Goal: Information Seeking & Learning: Understand process/instructions

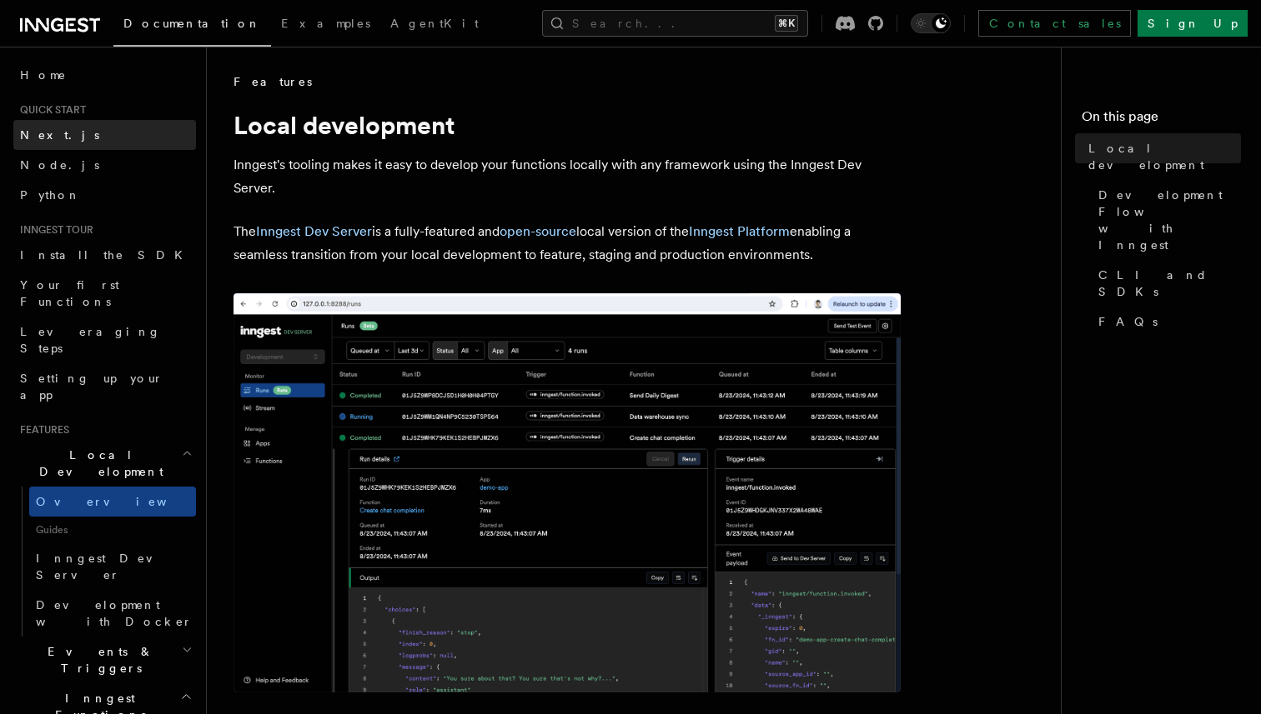
click at [53, 134] on span "Next.js" at bounding box center [59, 134] width 79 height 13
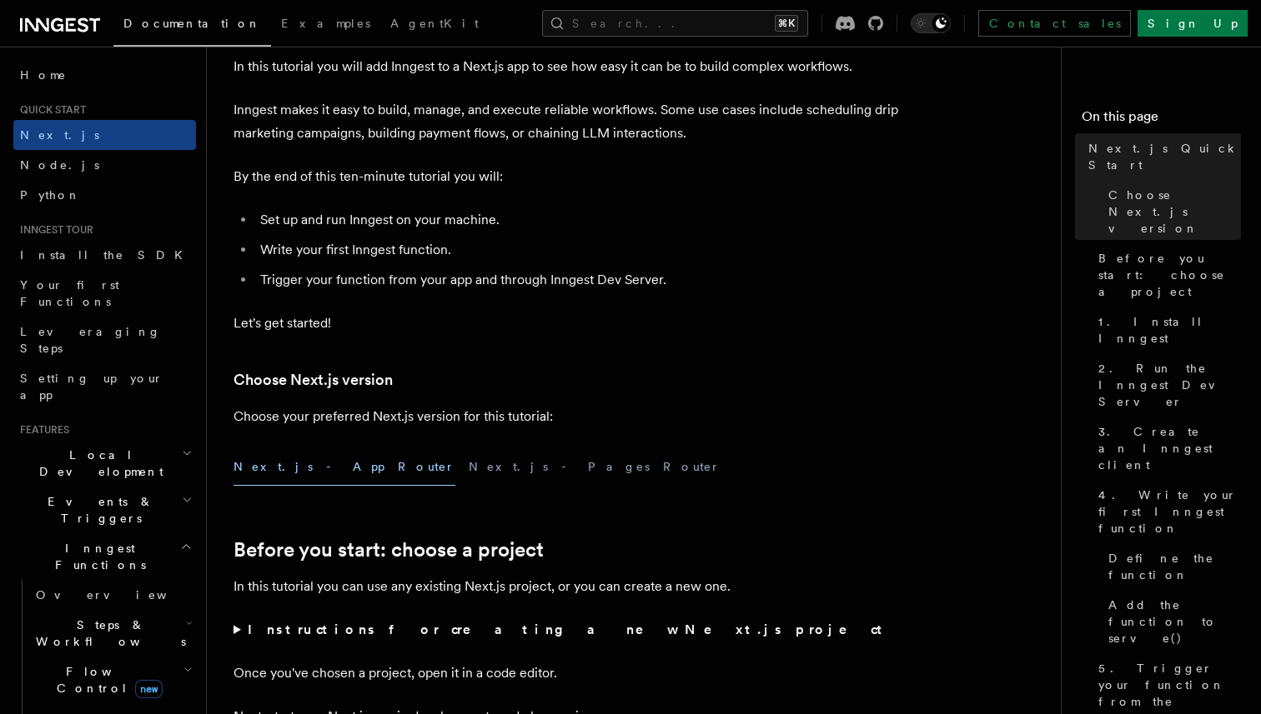
scroll to position [105, 0]
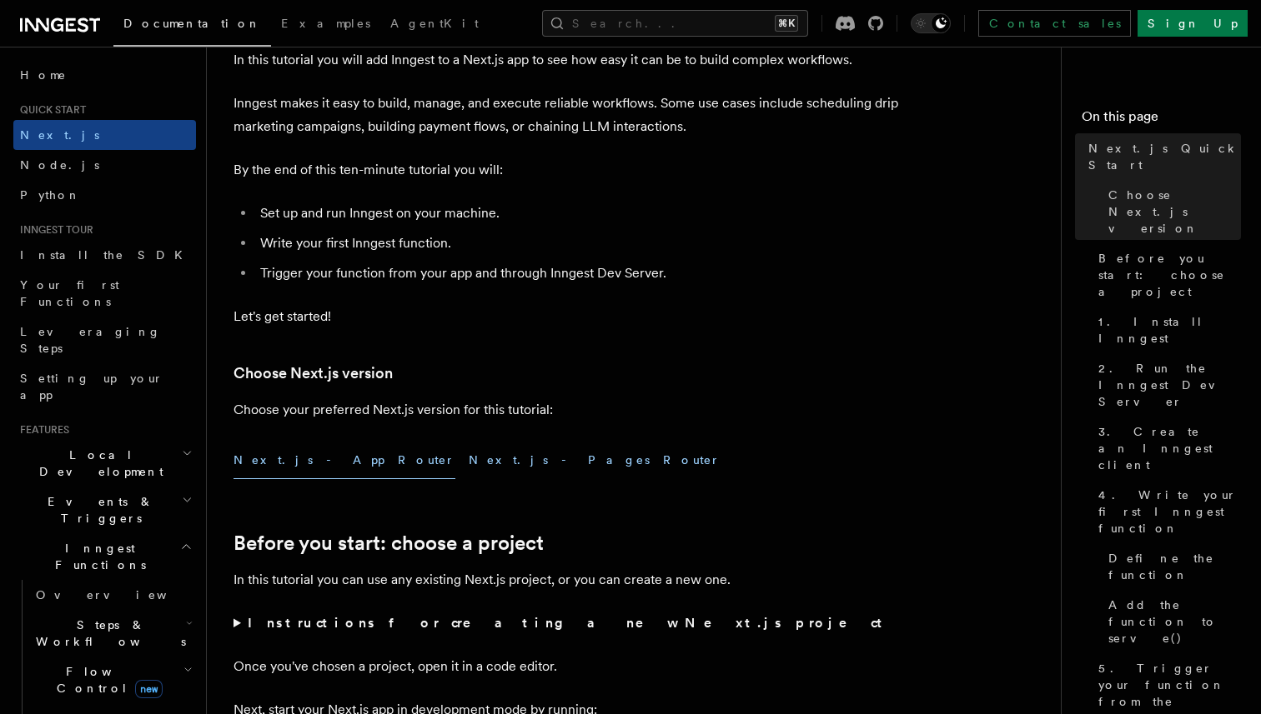
click at [469, 455] on button "Next.js - Pages Router" at bounding box center [595, 461] width 252 height 38
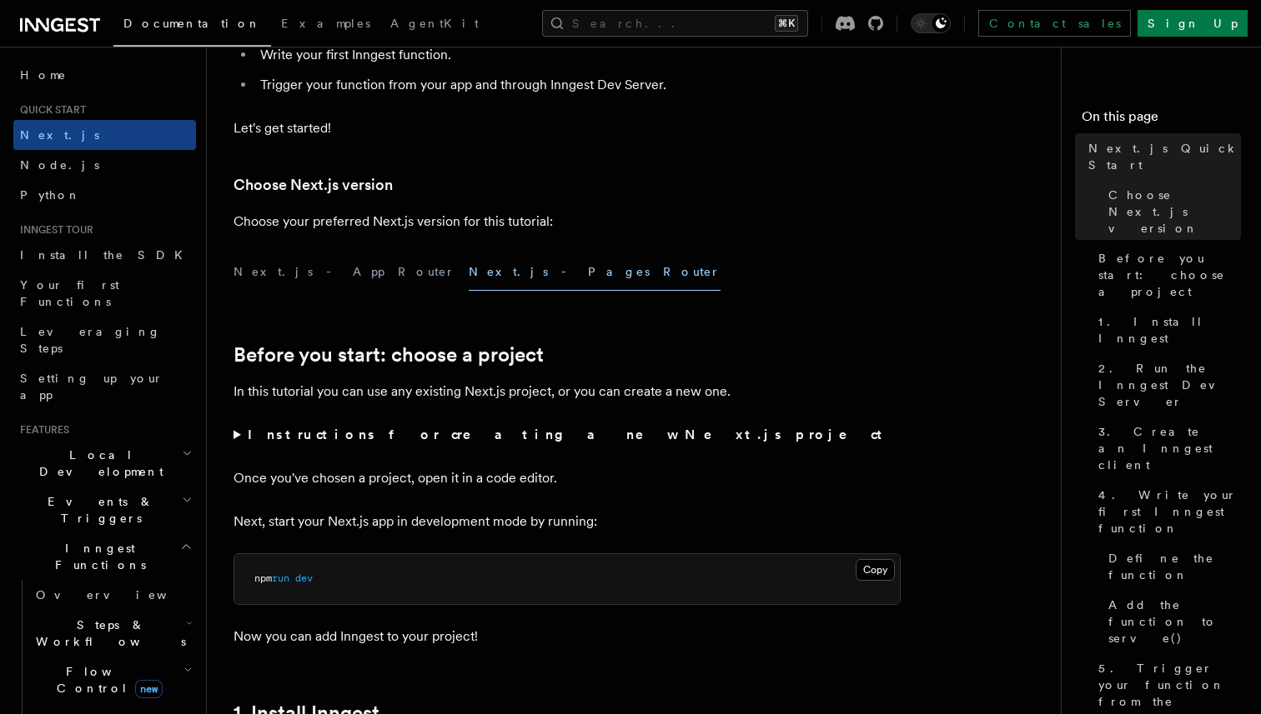
scroll to position [323, 0]
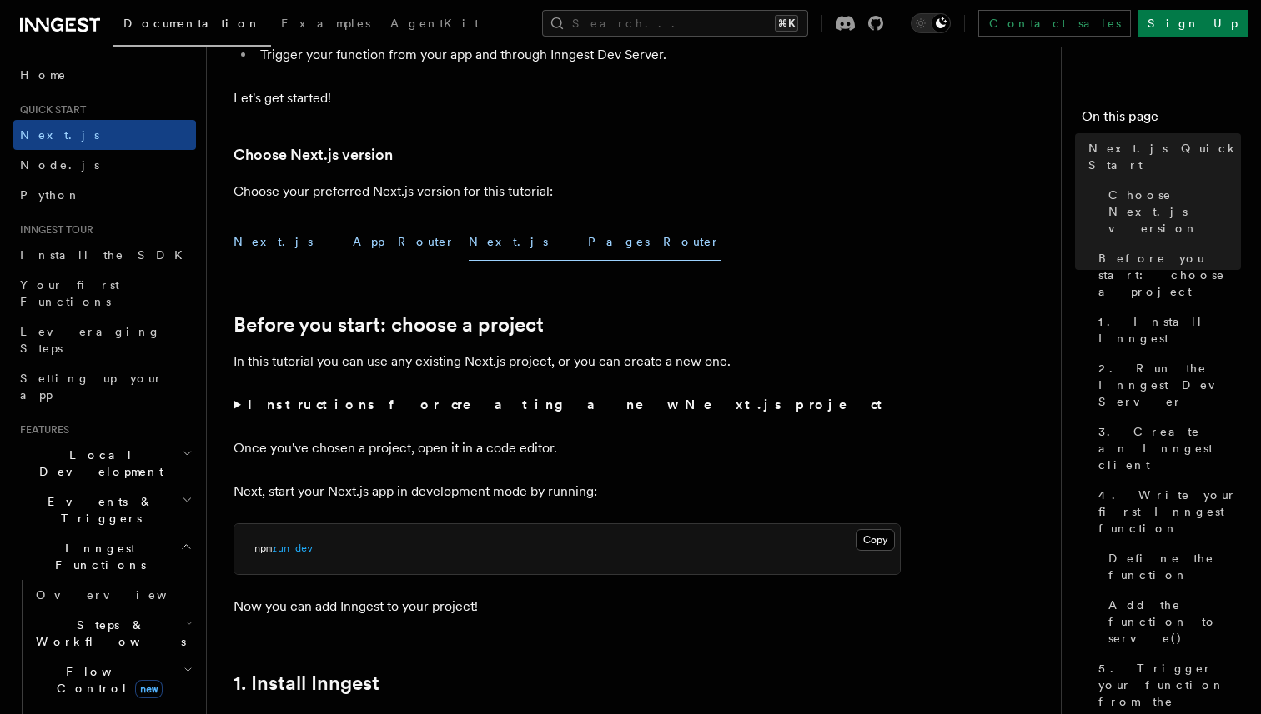
click at [325, 243] on button "Next.js - App Router" at bounding box center [344, 242] width 222 height 38
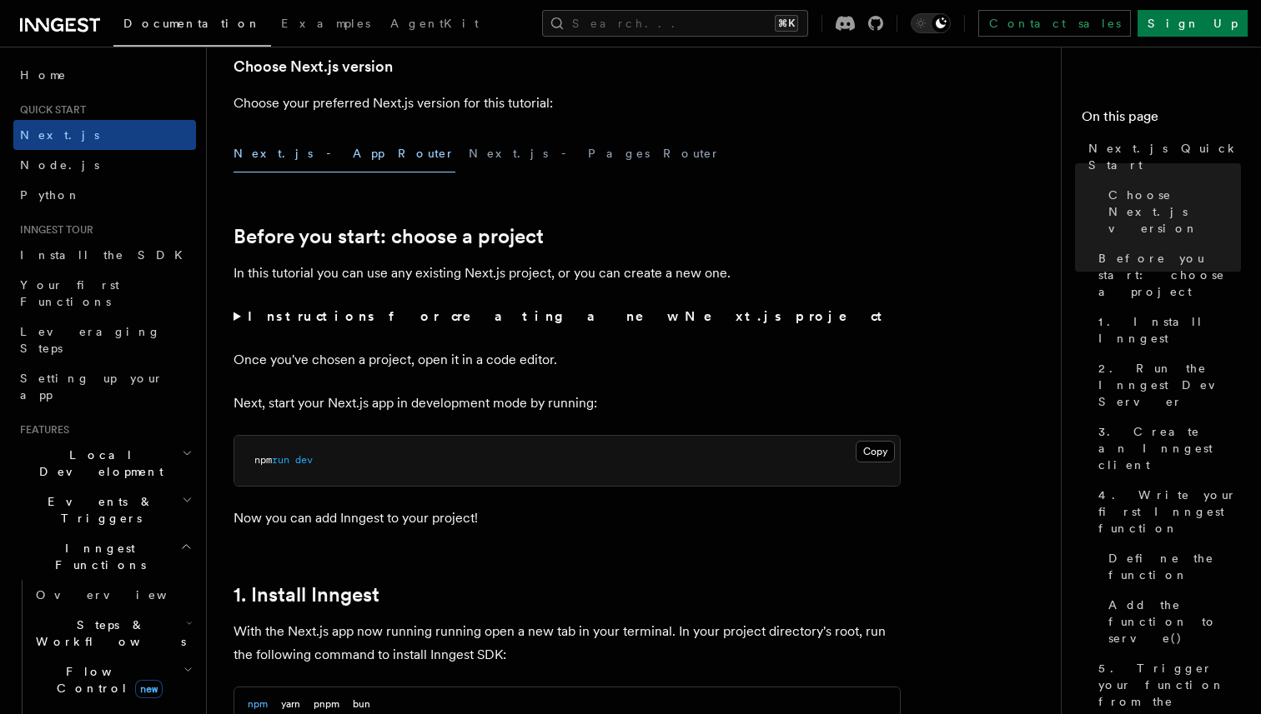
scroll to position [352, 0]
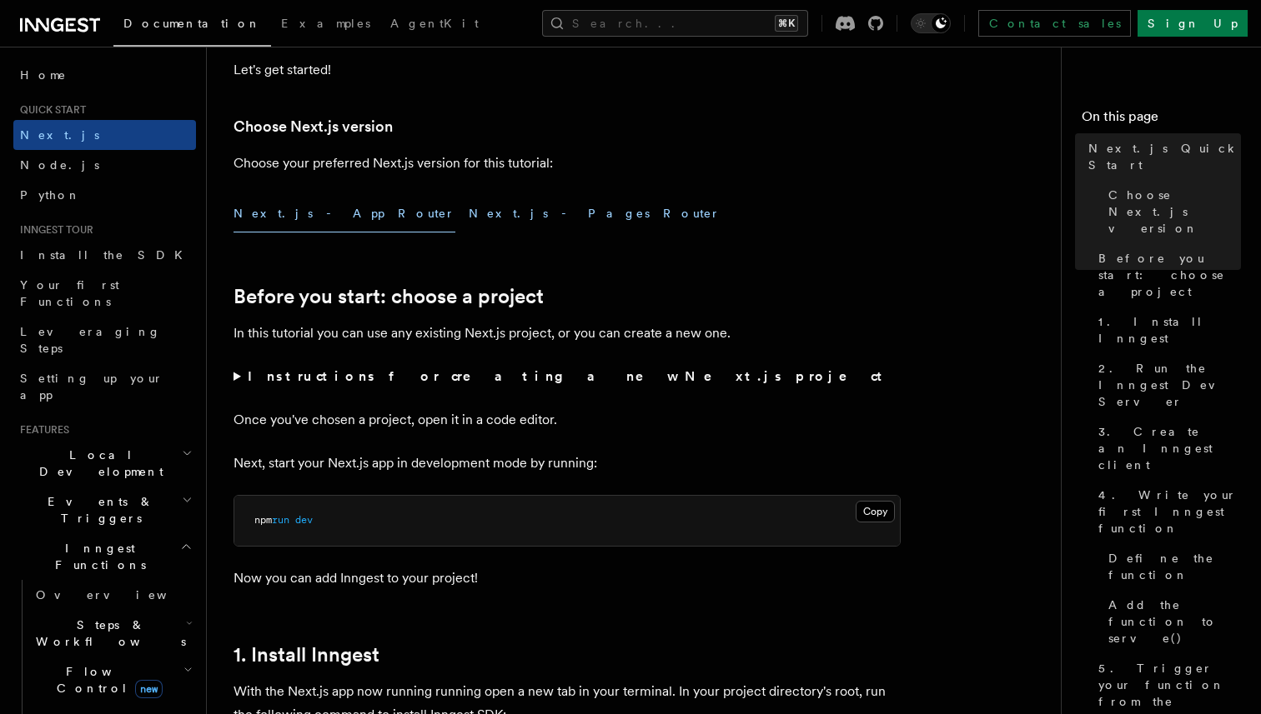
click at [469, 211] on button "Next.js - Pages Router" at bounding box center [595, 214] width 252 height 38
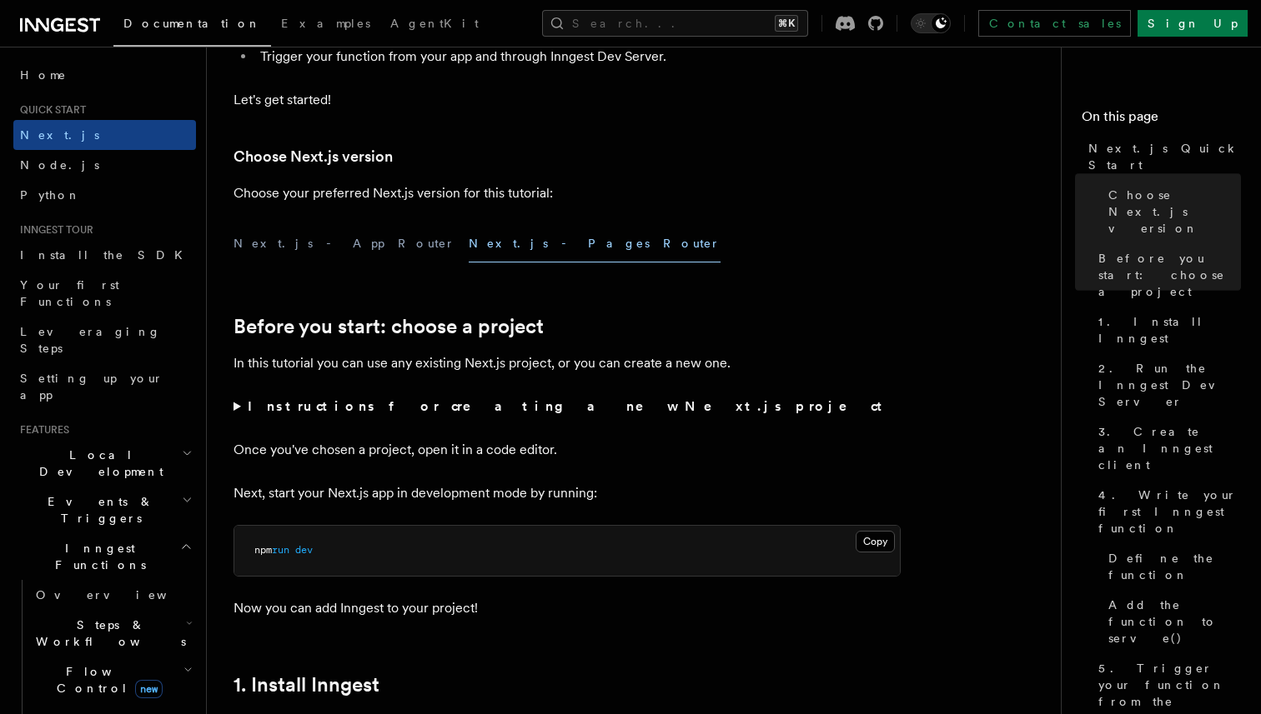
scroll to position [282, 0]
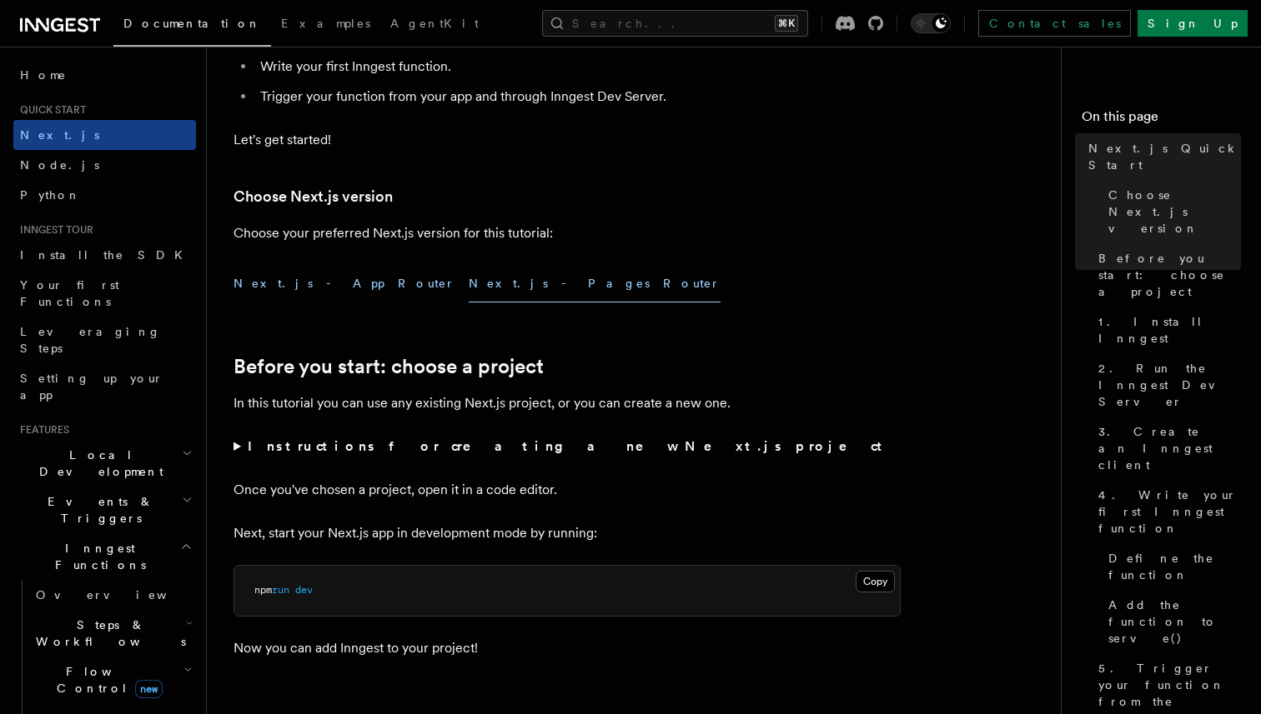
click at [311, 290] on button "Next.js - App Router" at bounding box center [344, 284] width 222 height 38
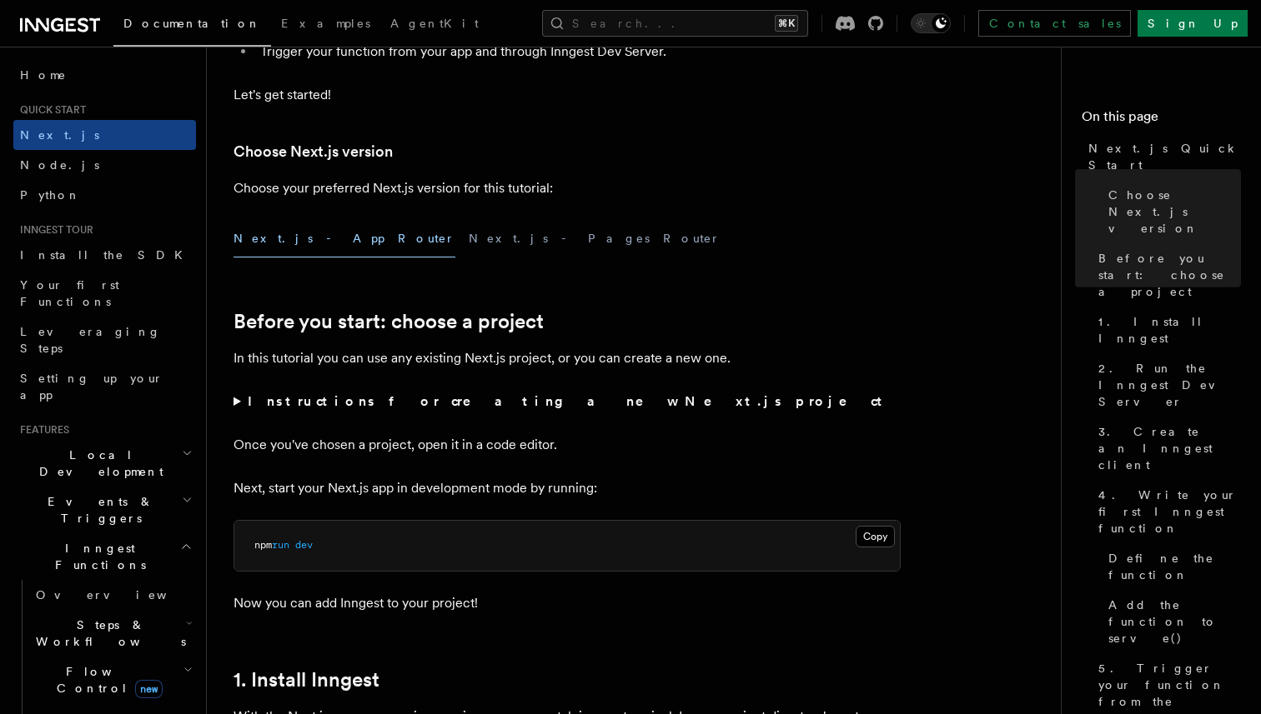
scroll to position [318, 0]
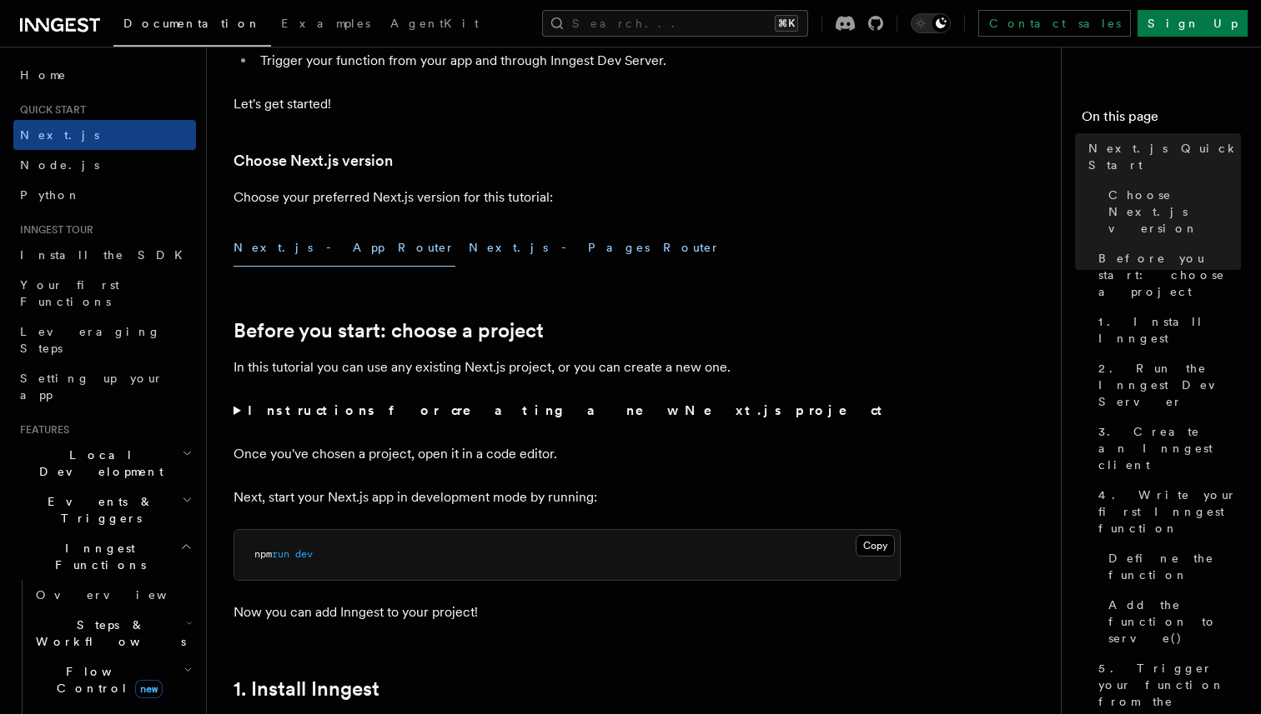
click at [469, 247] on button "Next.js - Pages Router" at bounding box center [595, 248] width 252 height 38
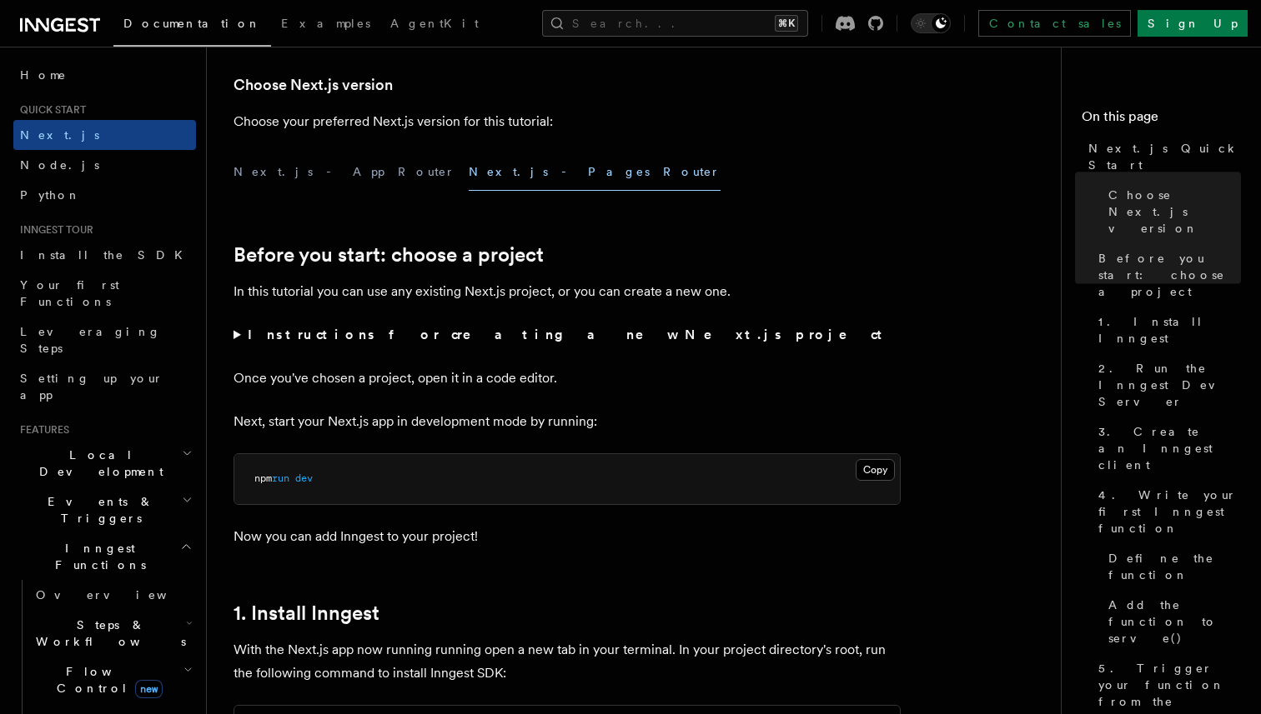
scroll to position [387, 0]
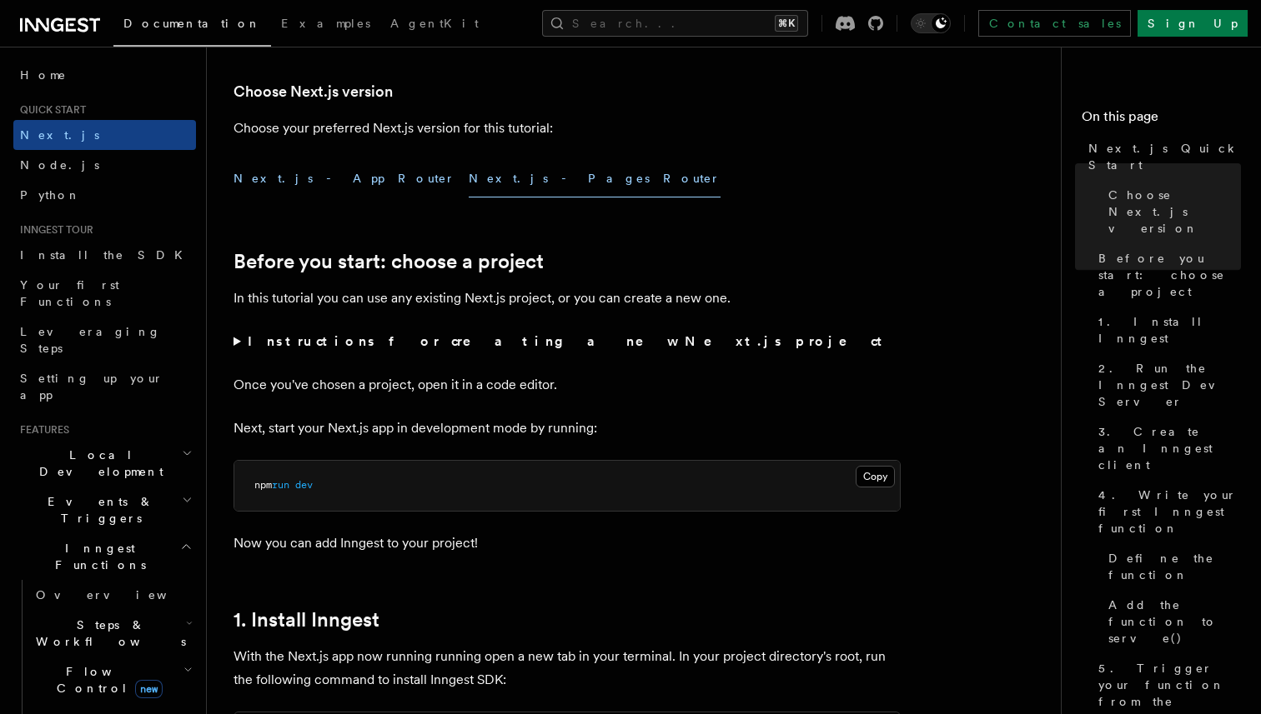
click at [303, 178] on button "Next.js - App Router" at bounding box center [344, 179] width 222 height 38
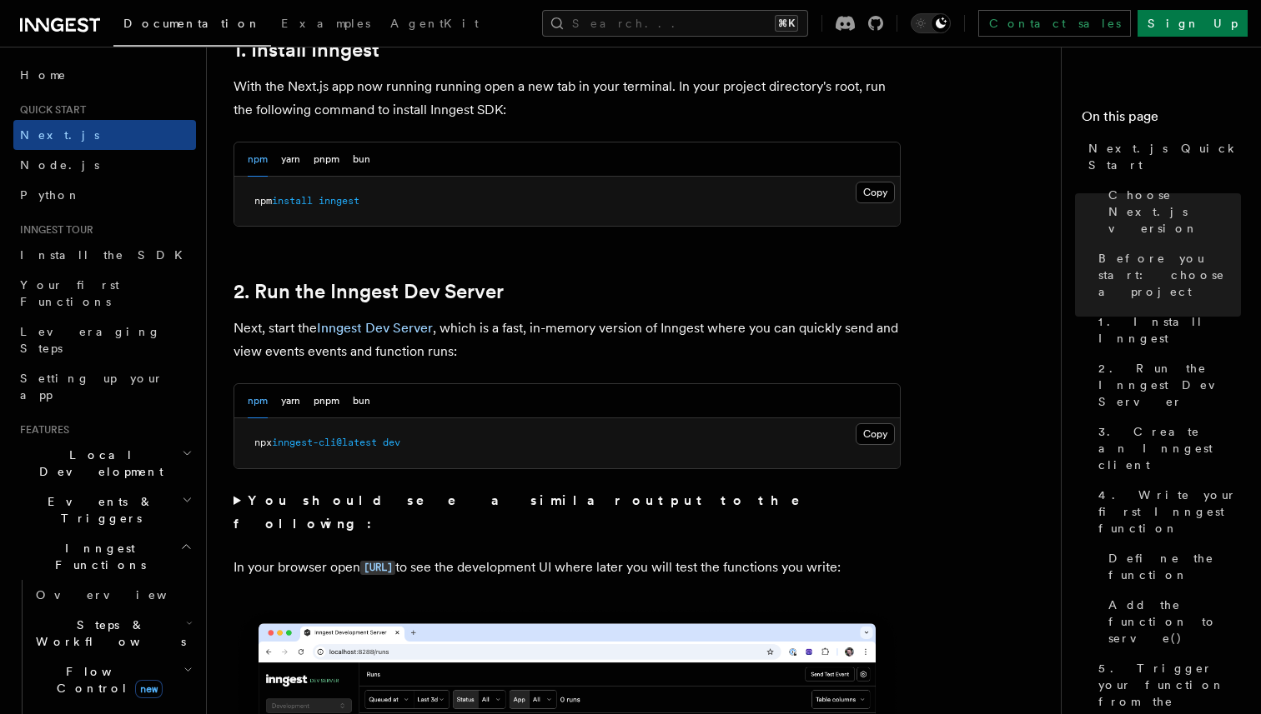
scroll to position [967, 0]
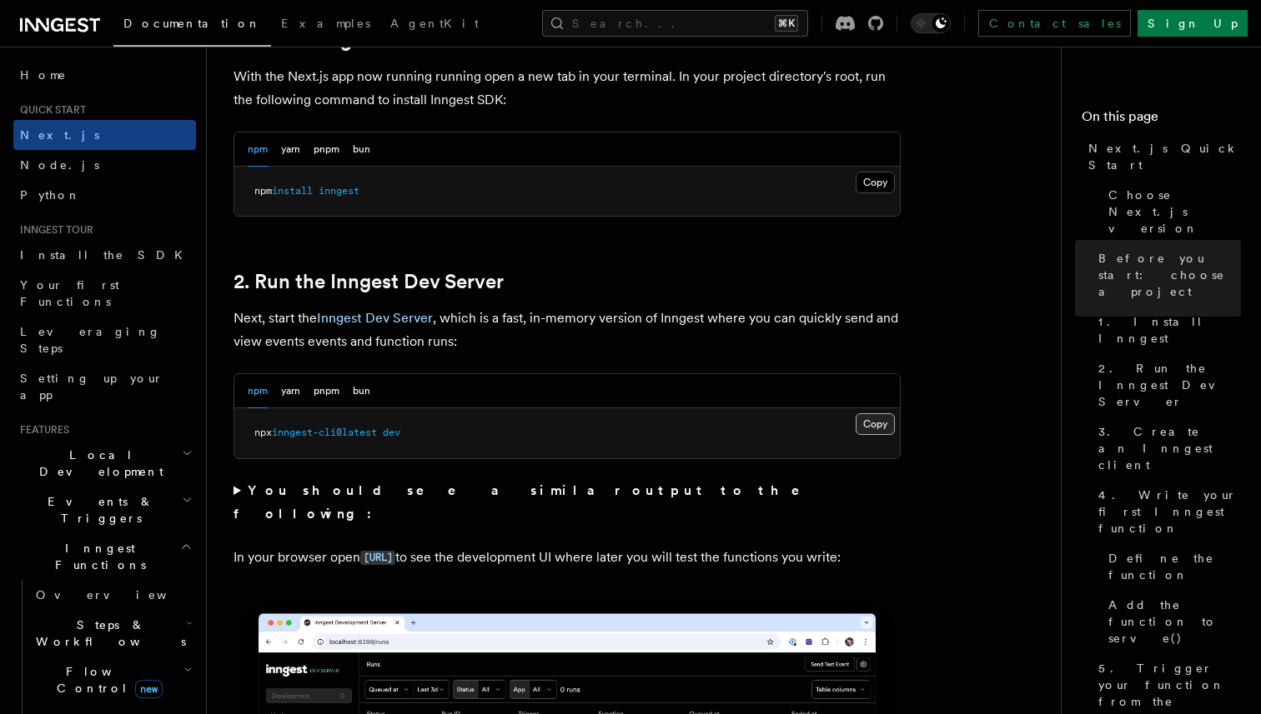
click at [875, 424] on button "Copy Copied" at bounding box center [874, 425] width 39 height 22
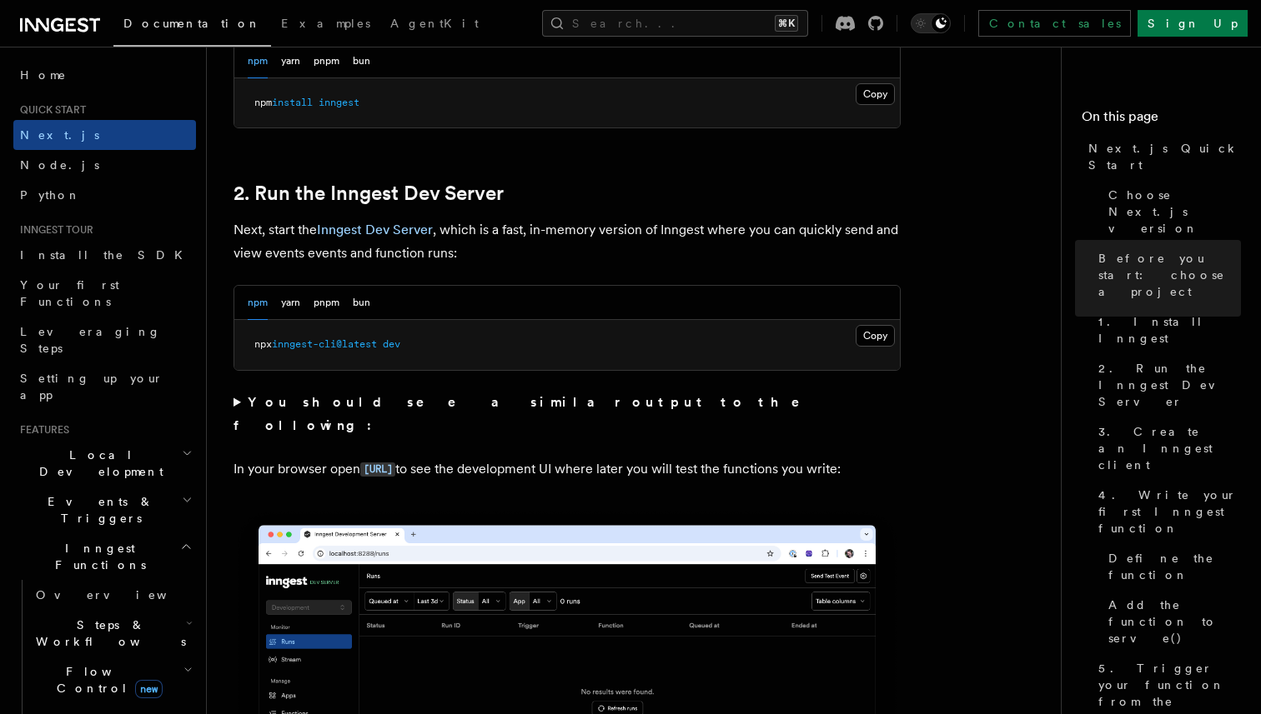
scroll to position [1065, 0]
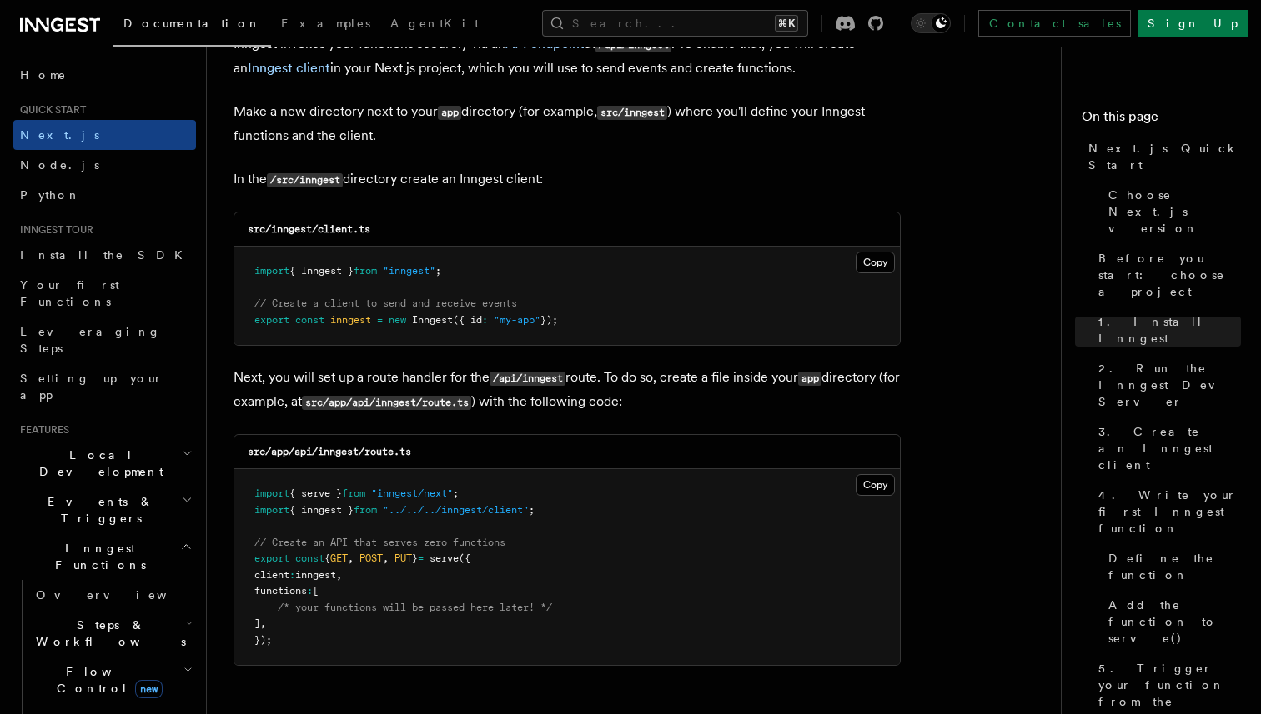
scroll to position [2041, 0]
click at [871, 272] on button "Copy Copied" at bounding box center [874, 262] width 39 height 22
click at [865, 486] on button "Copy Copied" at bounding box center [874, 485] width 39 height 22
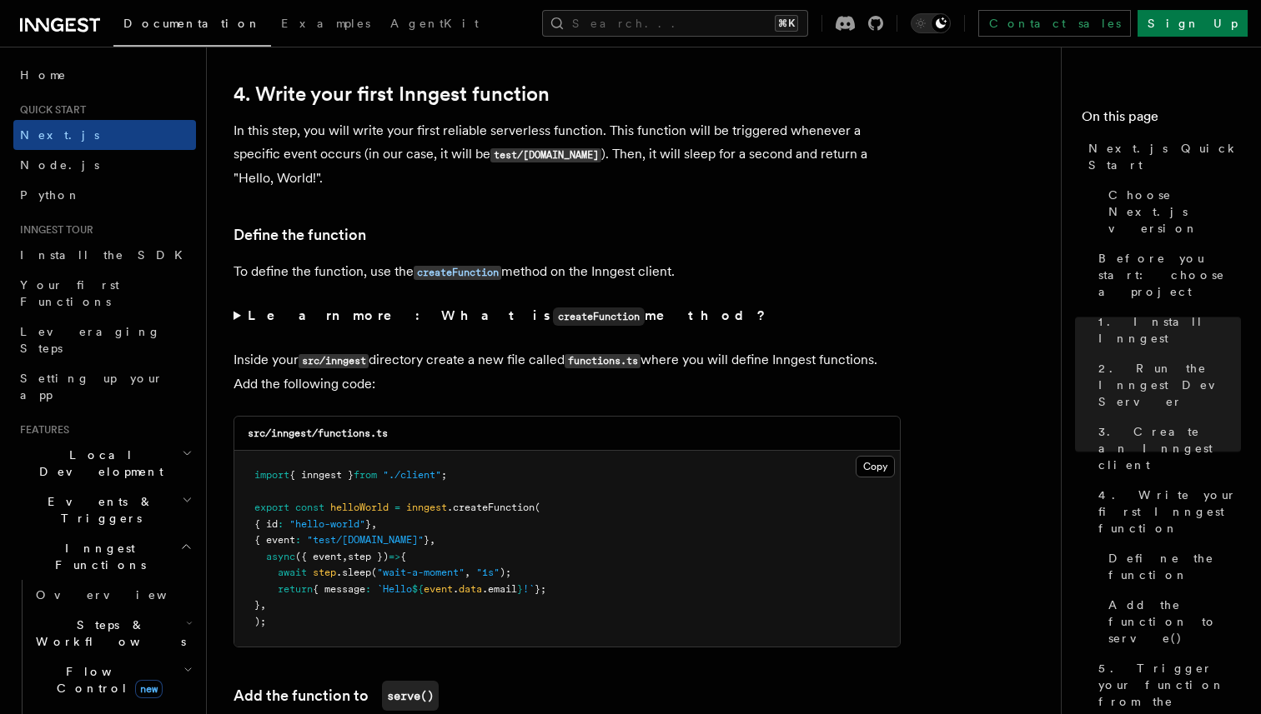
scroll to position [2685, 0]
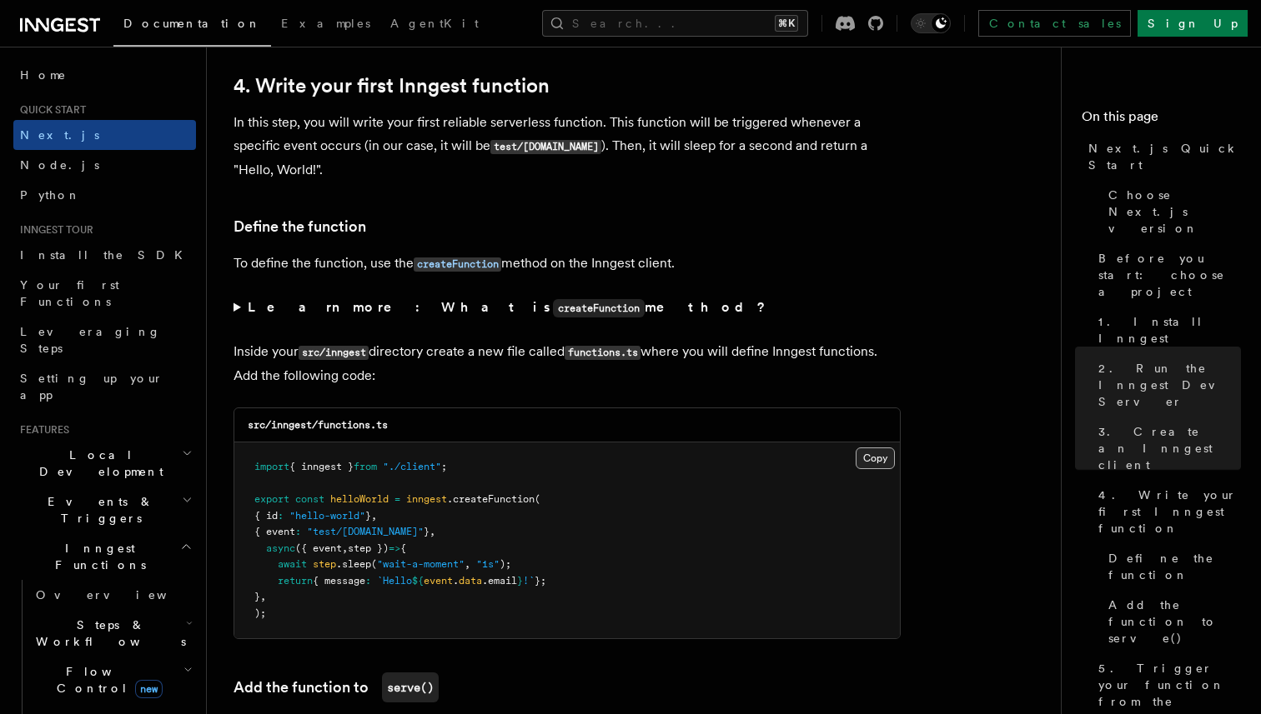
click at [870, 464] on button "Copy Copied" at bounding box center [874, 459] width 39 height 22
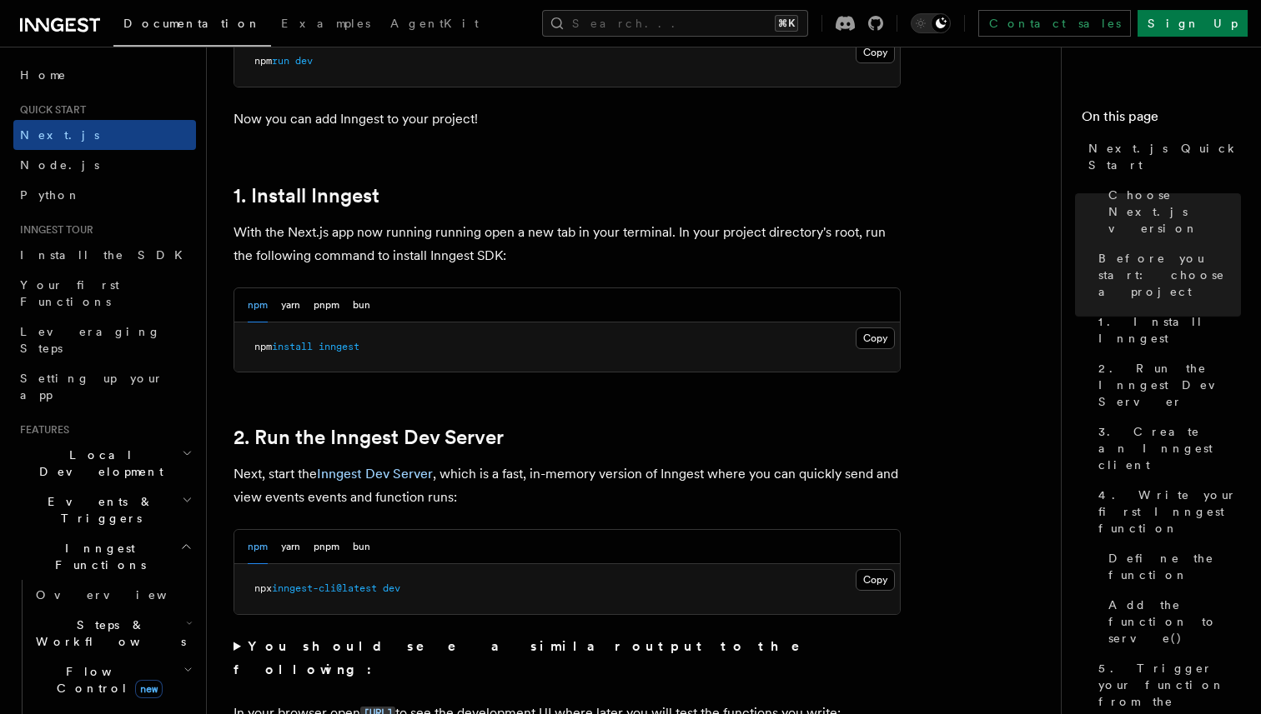
scroll to position [825, 0]
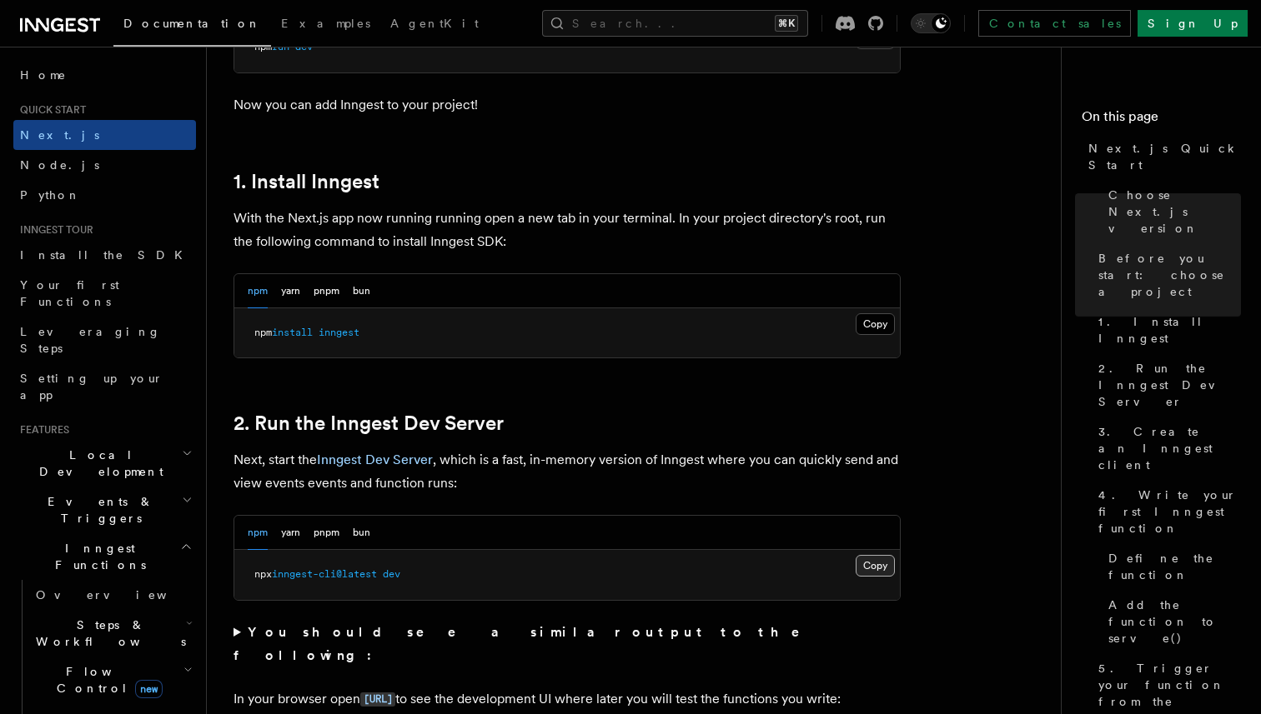
click at [878, 564] on button "Copy Copied" at bounding box center [874, 566] width 39 height 22
